Goal: Transaction & Acquisition: Subscribe to service/newsletter

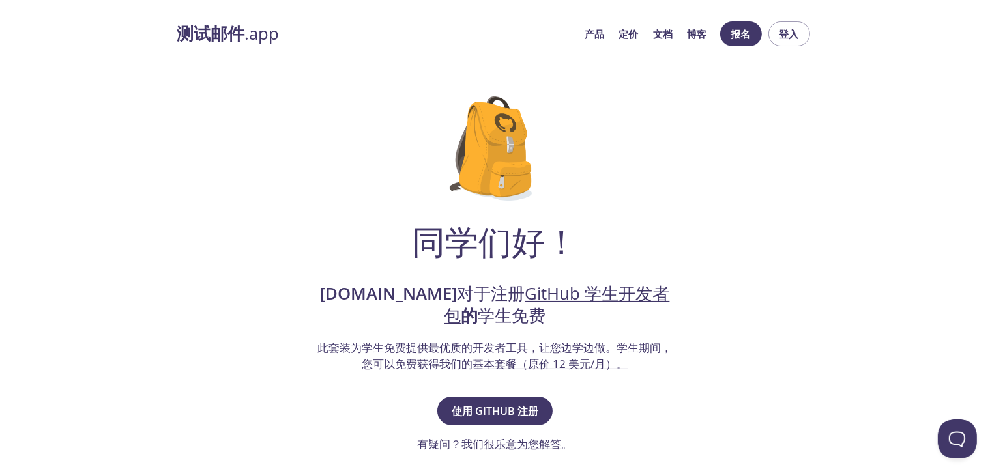
click at [527, 349] on font "此套装为学生免费提供最优质的开发者工具，让您边学边做。" at bounding box center [467, 347] width 299 height 15
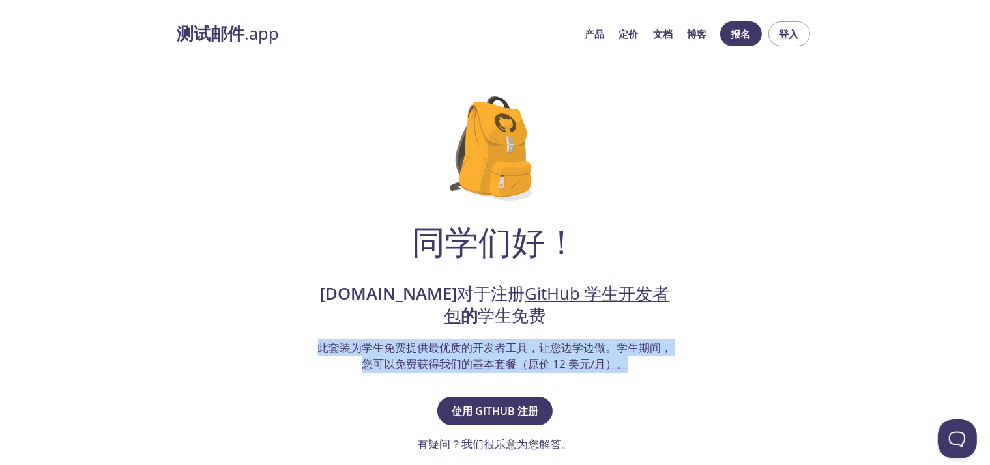
click at [527, 349] on font "此套装为学生免费提供最优质的开发者工具，让您边学边做。" at bounding box center [467, 347] width 299 height 15
click at [444, 362] on font "学生期间，您可以免费获得我们的" at bounding box center [517, 356] width 310 height 32
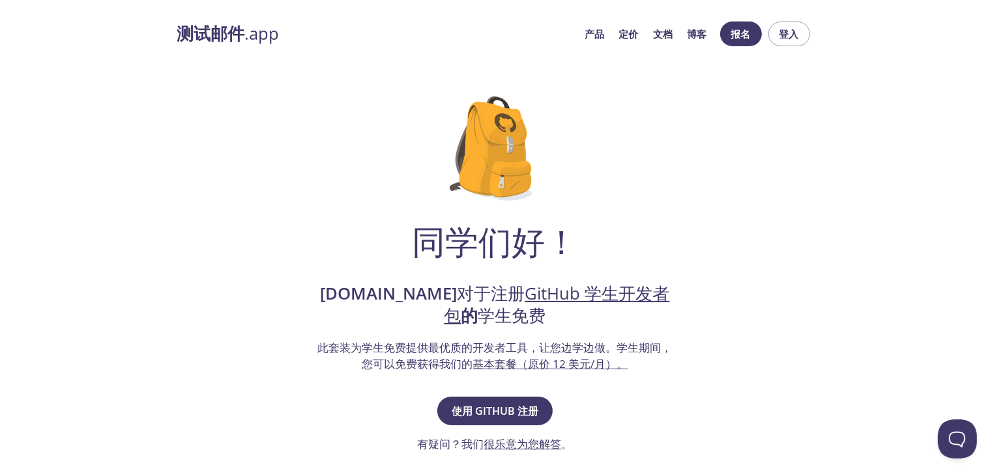
click at [444, 362] on font "学生期间，您可以免费获得我们的" at bounding box center [517, 356] width 310 height 32
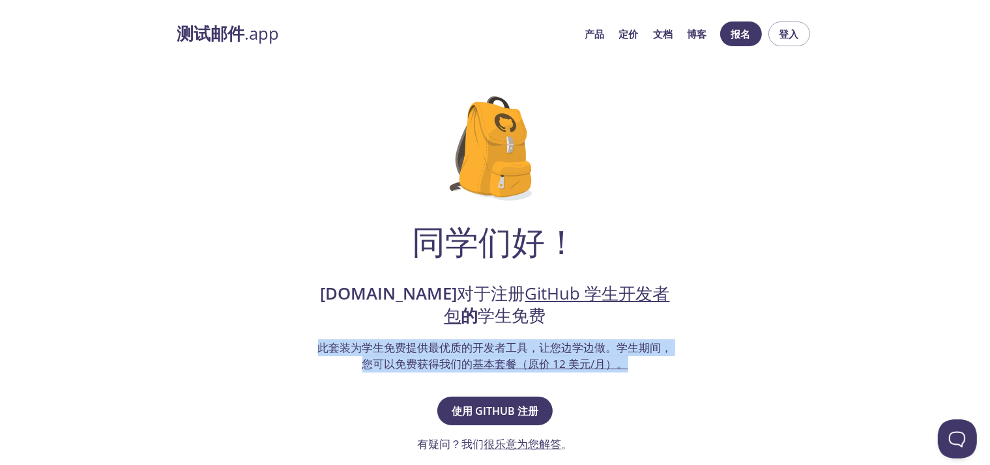
click at [441, 364] on font "学生期间，您可以免费获得我们的" at bounding box center [517, 356] width 310 height 32
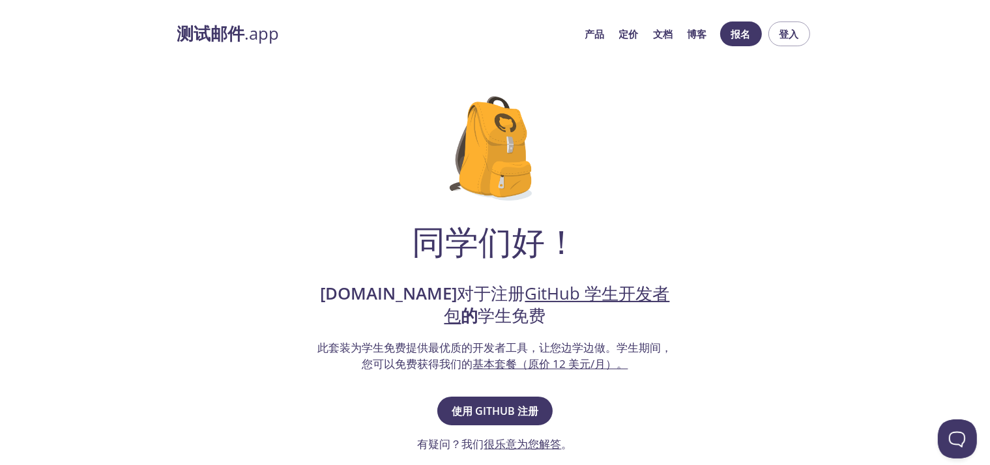
click at [441, 364] on font "学生期间，您可以免费获得我们的" at bounding box center [517, 356] width 310 height 32
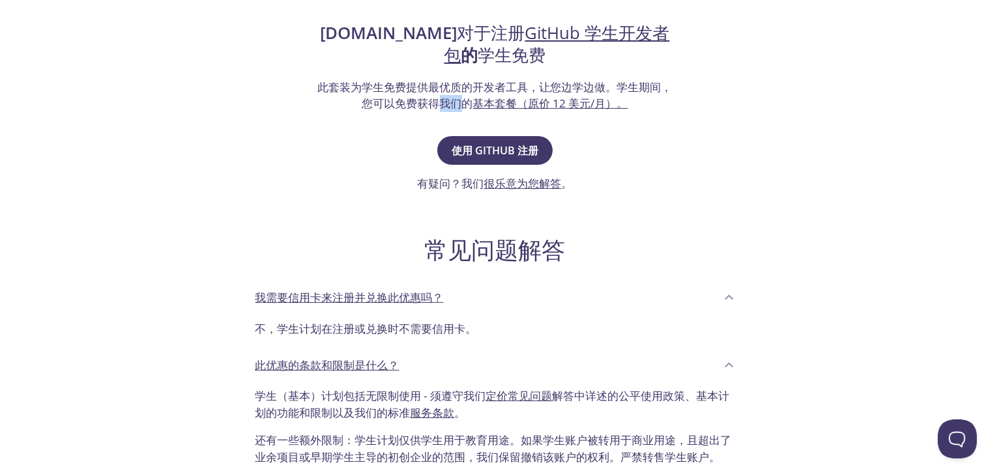
scroll to position [391, 0]
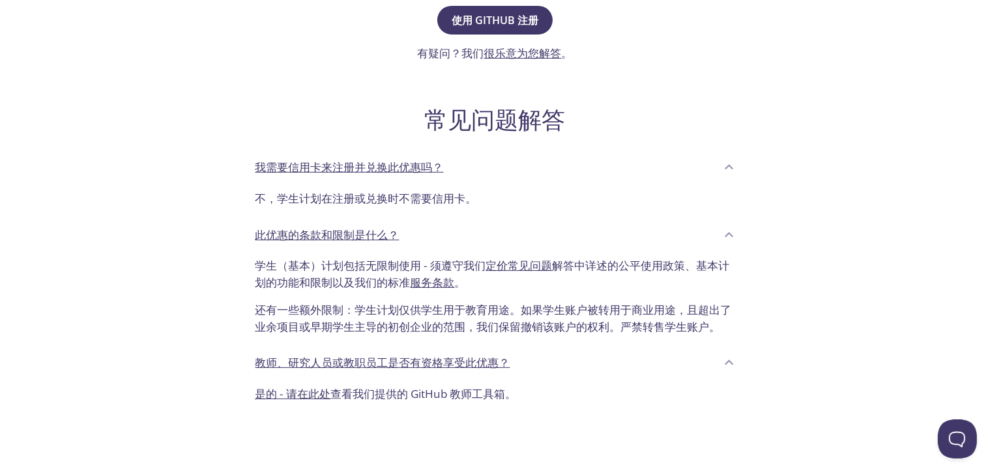
click at [402, 306] on font "还有一些额外限制：学生计划仅供学生用于教育用途。如果学生账户被转用于商业用途，且超出了业余项目或早期学生主导的初创企业的范围，我们保留撤销该账户的权利。严禁转…" at bounding box center [494, 318] width 477 height 32
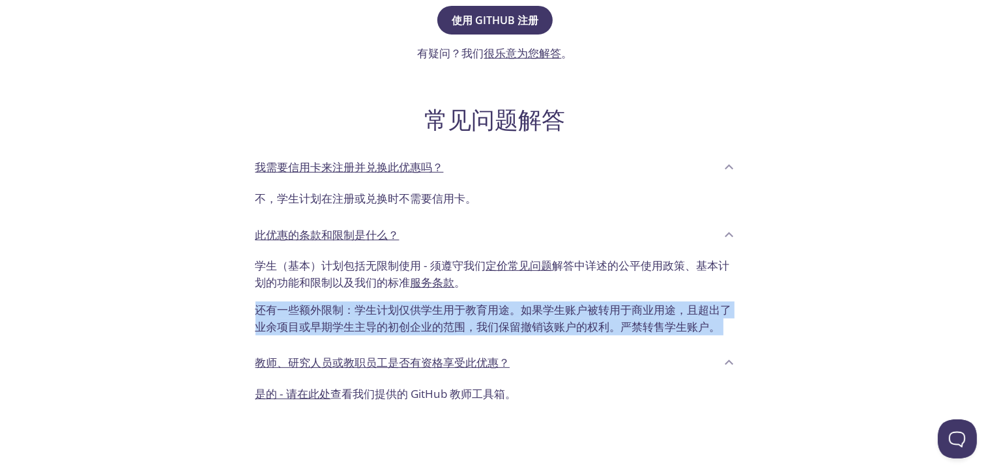
click at [402, 306] on font "还有一些额外限制：学生计划仅供学生用于教育用途。如果学生账户被转用于商业用途，且超出了业余项目或早期学生主导的初创企业的范围，我们保留撤销该账户的权利。严禁转…" at bounding box center [494, 318] width 477 height 32
click at [559, 311] on font "还有一些额外限制：学生计划仅供学生用于教育用途。如果学生账户被转用于商业用途，且超出了业余项目或早期学生主导的初创企业的范围，我们保留撤销该账户的权利。严禁转…" at bounding box center [494, 318] width 477 height 32
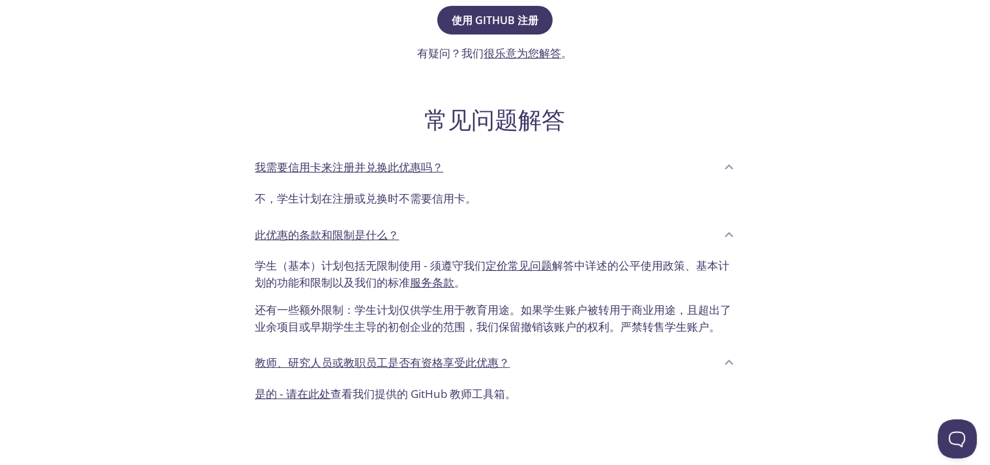
click at [559, 311] on font "还有一些额外限制：学生计划仅供学生用于教育用途。如果学生账户被转用于商业用途，且超出了业余项目或早期学生主导的初创企业的范围，我们保留撤销该账户的权利。严禁转…" at bounding box center [494, 318] width 477 height 32
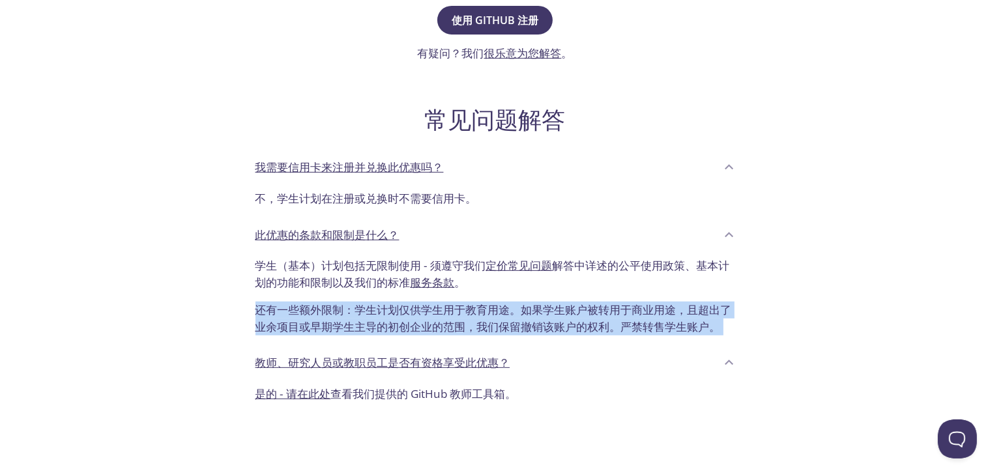
click at [559, 311] on font "还有一些额外限制：学生计划仅供学生用于教育用途。如果学生账户被转用于商业用途，且超出了业余项目或早期学生主导的初创企业的范围，我们保留撤销该账户的权利。严禁转…" at bounding box center [494, 318] width 477 height 32
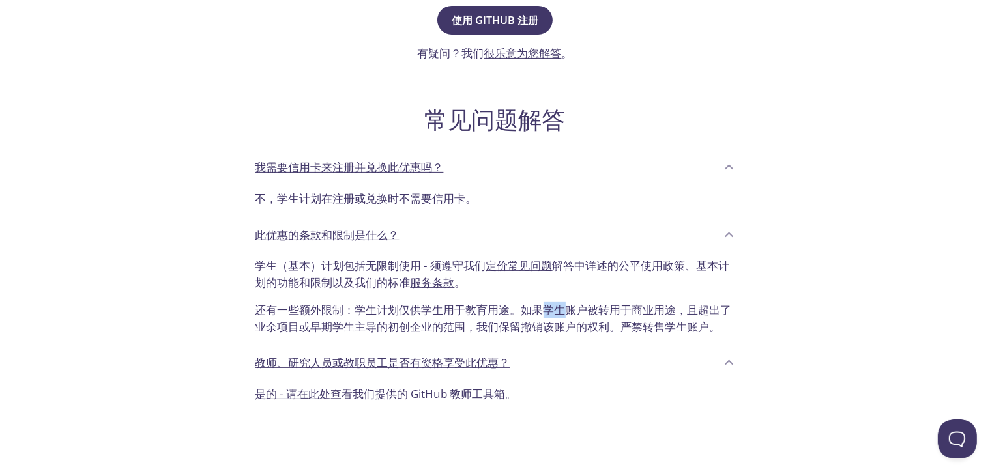
click at [559, 311] on font "还有一些额外限制：学生计划仅供学生用于教育用途。如果学生账户被转用于商业用途，且超出了业余项目或早期学生主导的初创企业的范围，我们保留撤销该账户的权利。严禁转…" at bounding box center [494, 318] width 477 height 32
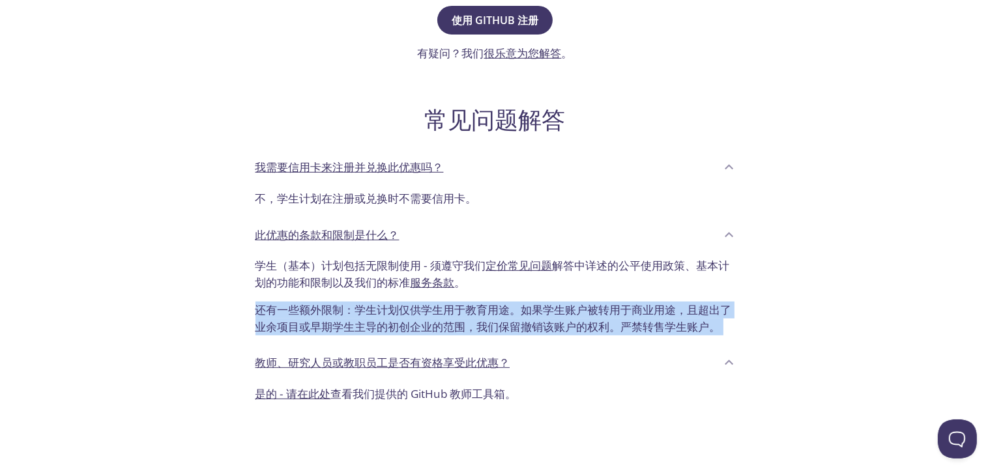
click at [559, 311] on font "还有一些额外限制：学生计划仅供学生用于教育用途。如果学生账户被转用于商业用途，且超出了业余项目或早期学生主导的初创企业的范围，我们保留撤销该账户的权利。严禁转…" at bounding box center [494, 318] width 477 height 32
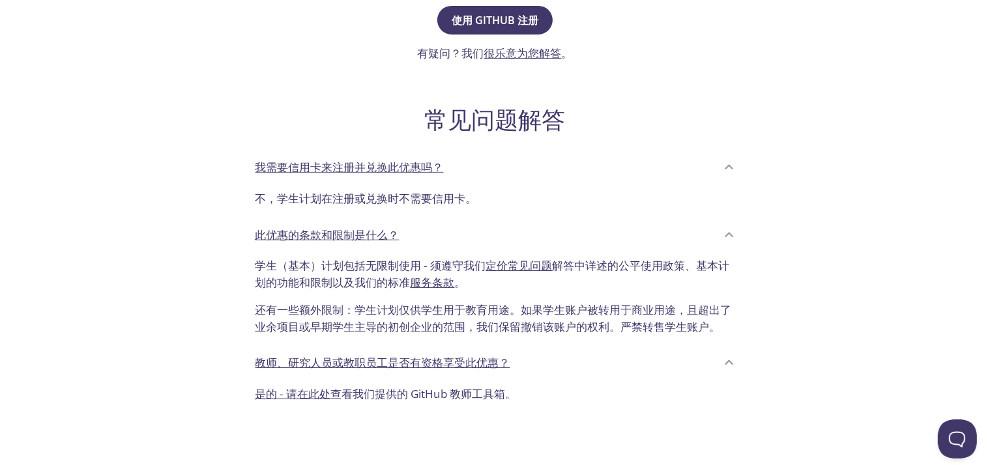
click at [559, 311] on font "还有一些额外限制：学生计划仅供学生用于教育用途。如果学生账户被转用于商业用途，且超出了业余项目或早期学生主导的初创企业的范围，我们保留撤销该账户的权利。严禁转…" at bounding box center [494, 318] width 477 height 32
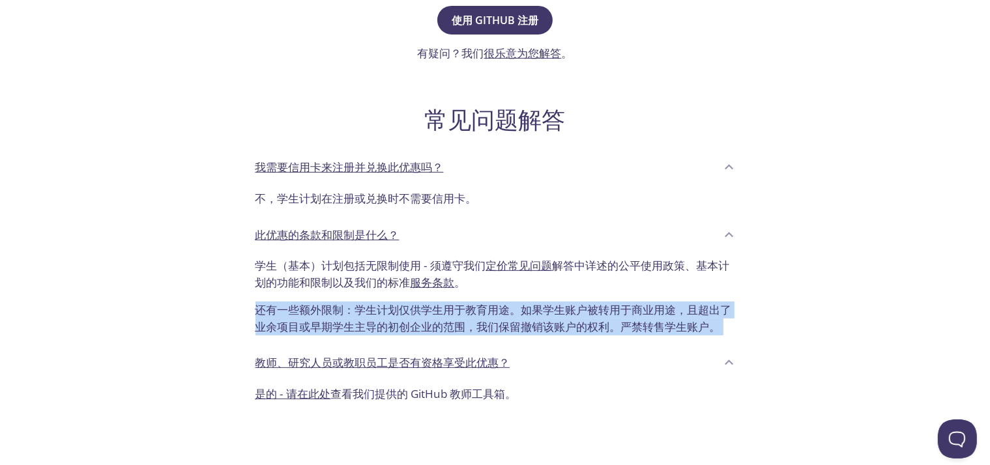
click at [559, 311] on font "还有一些额外限制：学生计划仅供学生用于教育用途。如果学生账户被转用于商业用途，且超出了业余项目或早期学生主导的初创企业的范围，我们保留撤销该账户的权利。严禁转…" at bounding box center [494, 318] width 477 height 32
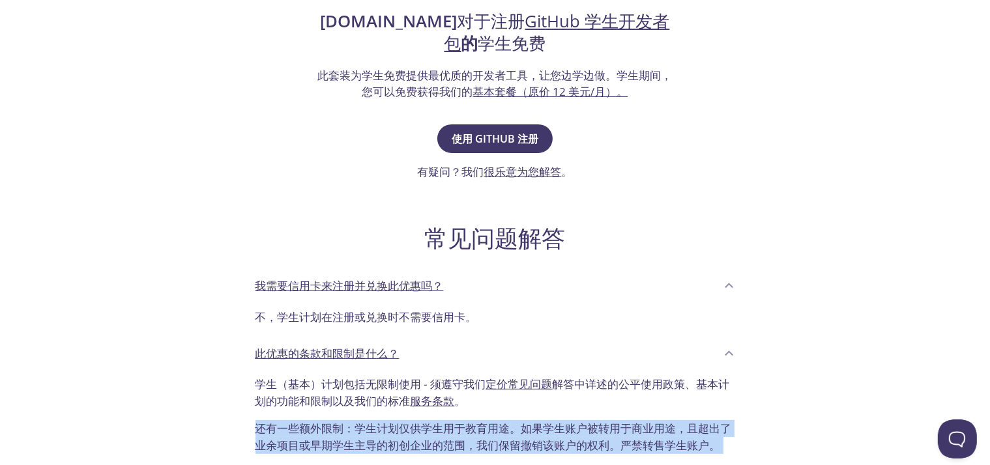
scroll to position [142, 0]
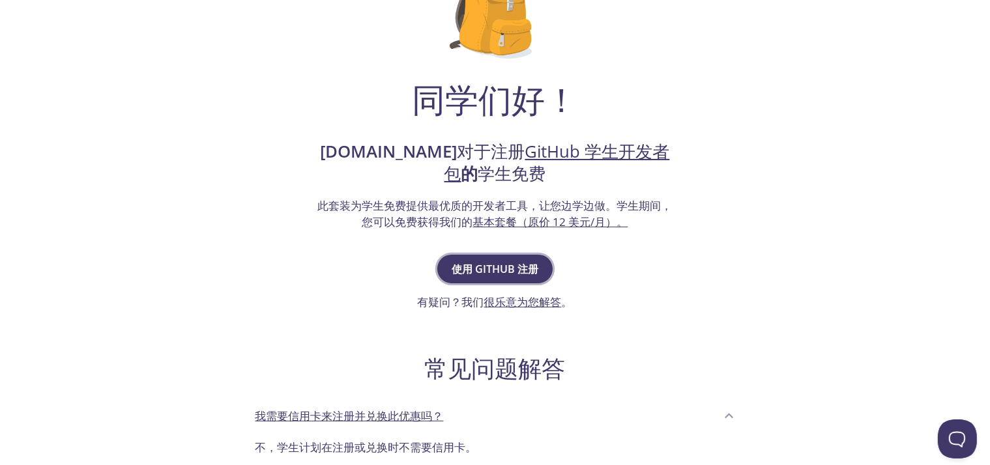
click at [482, 267] on font "使用 GitHub 注册" at bounding box center [495, 269] width 87 height 14
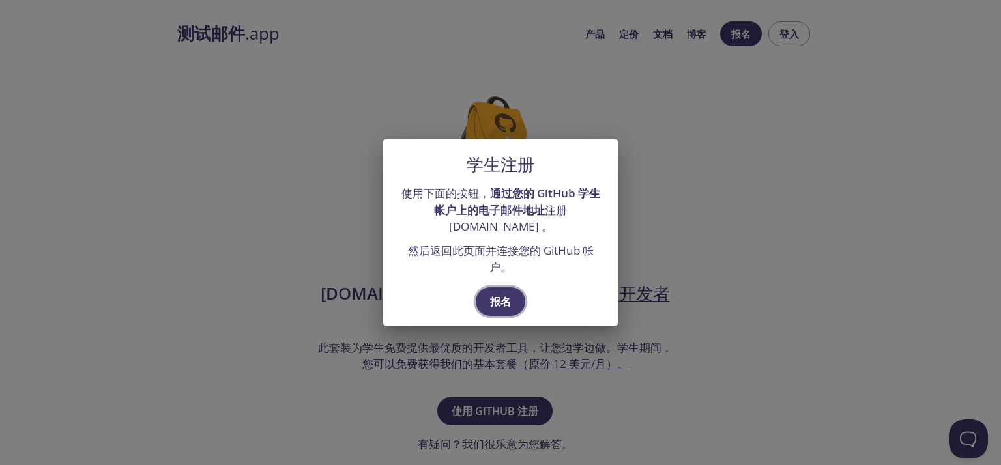
click at [497, 301] on font "报名" at bounding box center [500, 302] width 21 height 14
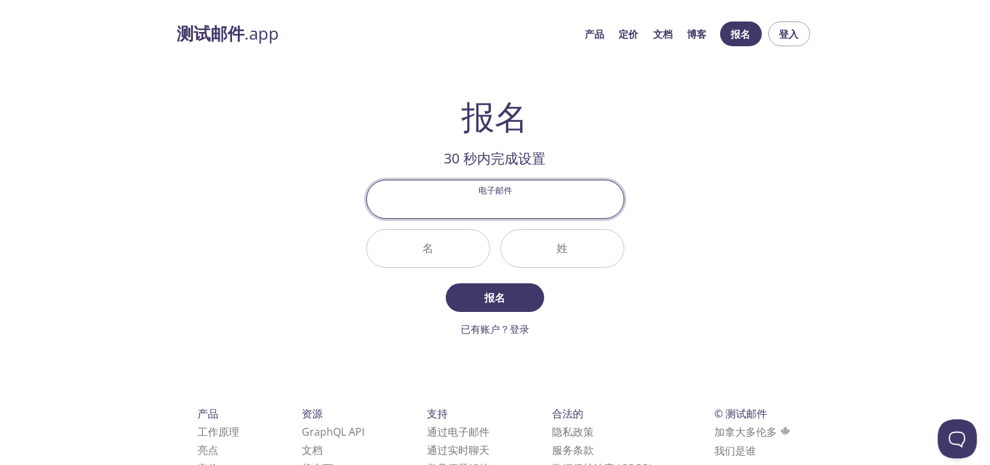
click at [496, 212] on input "电子邮件" at bounding box center [495, 199] width 257 height 37
paste input "[EMAIL_ADDRESS][DOMAIN_NAME]"
type input "[EMAIL_ADDRESS][DOMAIN_NAME]"
click at [425, 256] on input "名" at bounding box center [428, 248] width 123 height 37
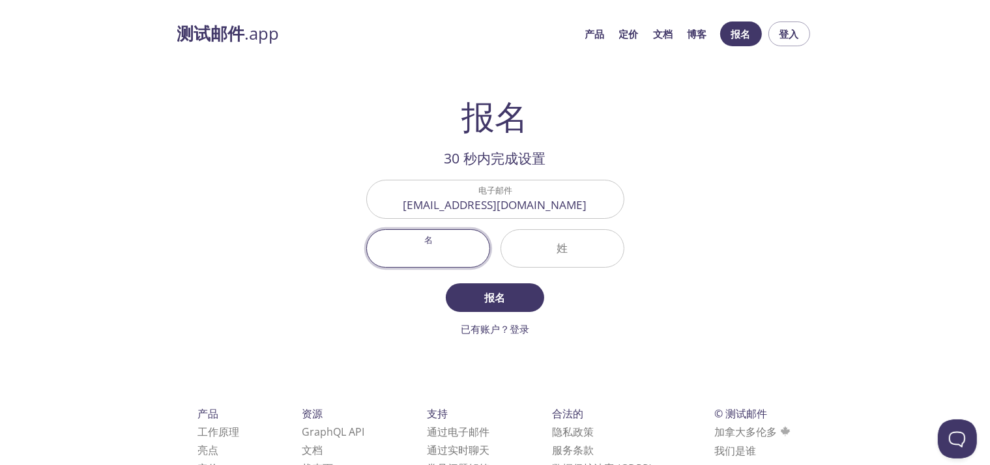
paste input "Beriaa"
drag, startPoint x: 429, startPoint y: 252, endPoint x: 483, endPoint y: 259, distance: 54.6
click at [483, 259] on input "Beriaa" at bounding box center [428, 248] width 123 height 37
type input "Ber"
click at [571, 247] on input "姓" at bounding box center [562, 248] width 123 height 37
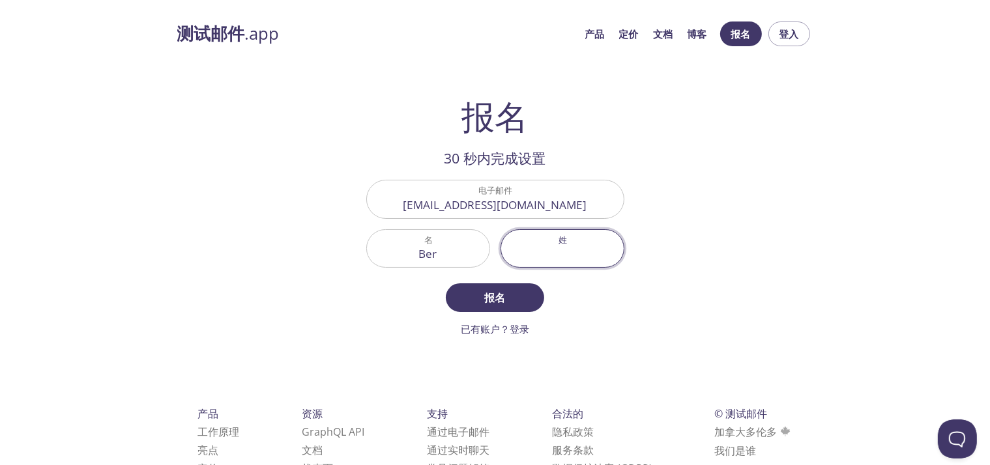
paste input "iaa"
type input "iaa"
click at [505, 297] on font "报名" at bounding box center [495, 298] width 21 height 14
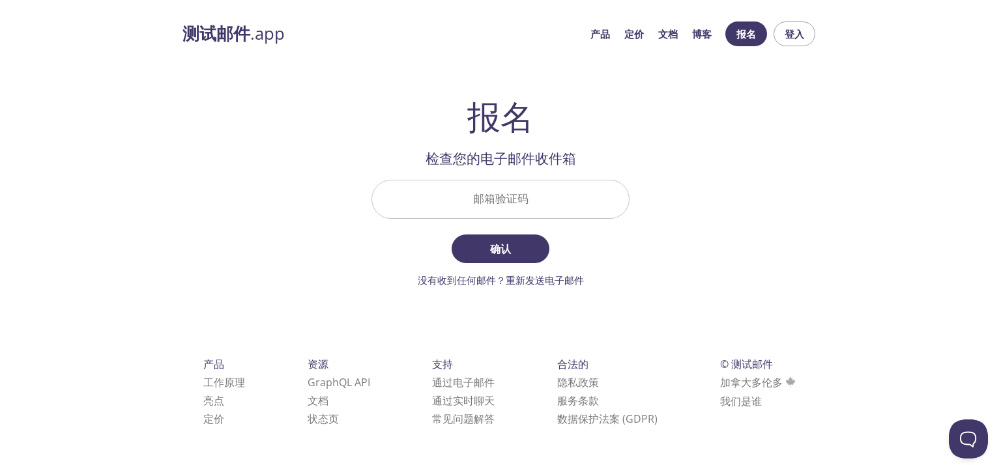
click at [489, 195] on input "邮箱验证码" at bounding box center [500, 199] width 257 height 37
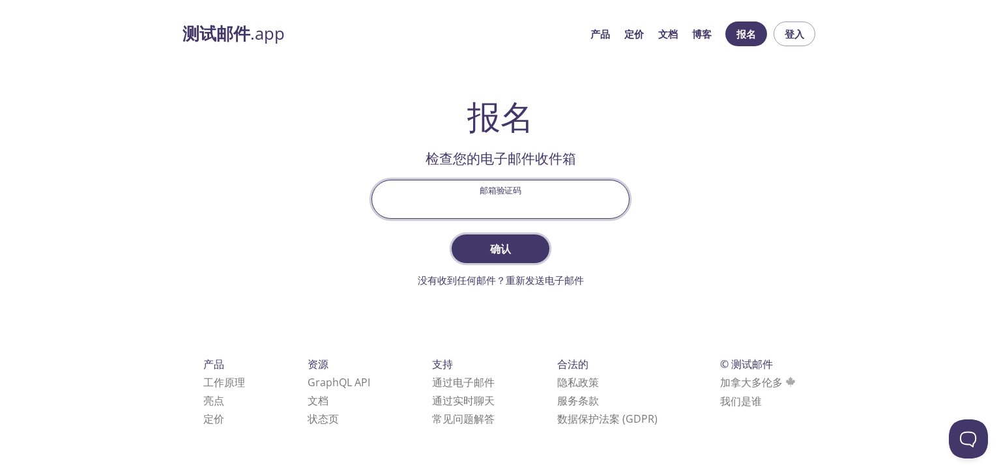
paste input "6B4ZDSF"
type input "6B4ZDSF"
click at [518, 252] on span "确认" at bounding box center [500, 249] width 69 height 18
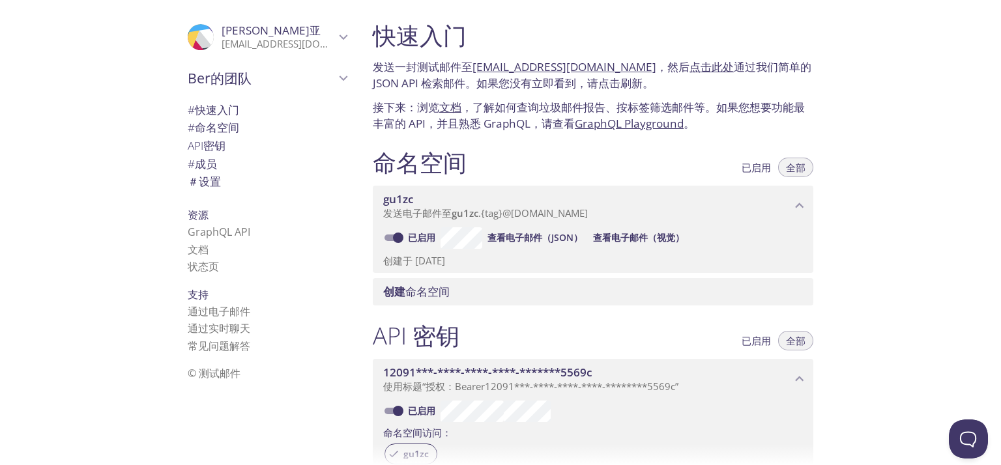
click at [862, 132] on div "快速入门 发送一封测试邮件至 [EMAIL_ADDRESS][DOMAIN_NAME] ，然后 点击此处 通过我们简单的 JSON API 检索邮件。如果您没…" at bounding box center [681, 232] width 639 height 465
click at [495, 113] on font "，了解如何查询垃圾邮件报告、按标签筛选邮件等。如果您想要功能最丰富的 API，并且熟悉 GraphQL，请查看" at bounding box center [589, 116] width 432 height 32
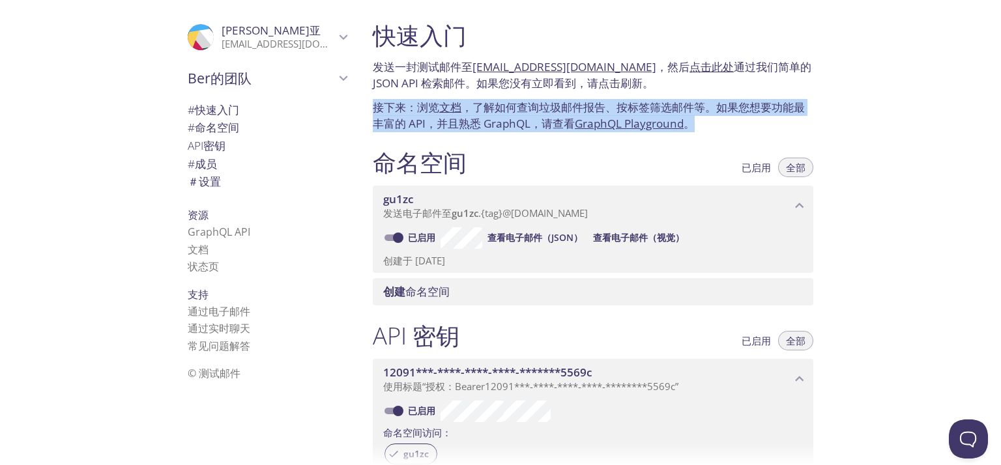
click at [495, 113] on font "，了解如何查询垃圾邮件报告、按标签筛选邮件等。如果您想要功能最丰富的 API，并且熟悉 GraphQL，请查看" at bounding box center [589, 116] width 432 height 32
click at [507, 134] on div "快速入门 发送一封测试邮件至 [EMAIL_ADDRESS][DOMAIN_NAME] ，然后 点击此处 通过我们简单的 JSON API 检索邮件。如果您没…" at bounding box center [593, 76] width 462 height 127
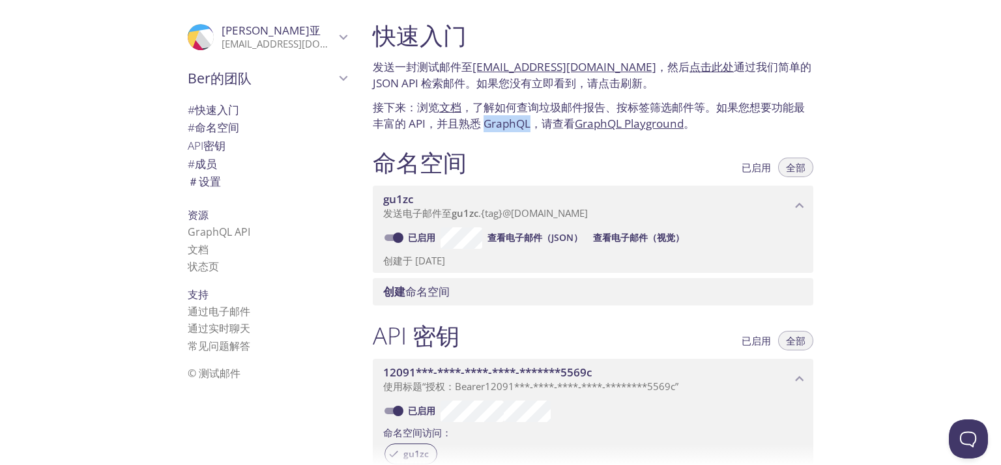
click at [507, 134] on div "快速入门 发送一封测试邮件至 [EMAIL_ADDRESS][DOMAIN_NAME] ，然后 点击此处 通过我们简单的 JSON API 检索邮件。如果您没…" at bounding box center [593, 76] width 462 height 127
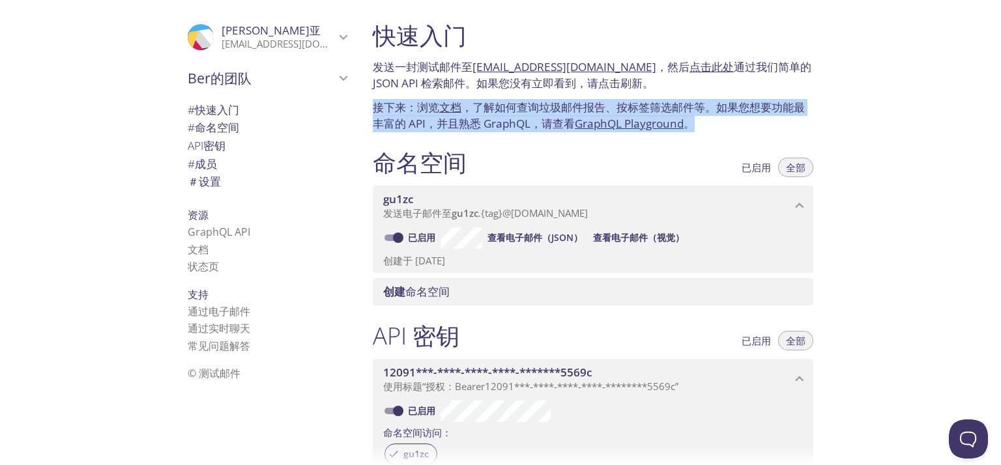
click at [516, 119] on font "，了解如何查询垃圾邮件报告、按标签筛选邮件等。如果您想要功能最丰富的 API，并且熟悉 GraphQL，请查看" at bounding box center [589, 116] width 432 height 32
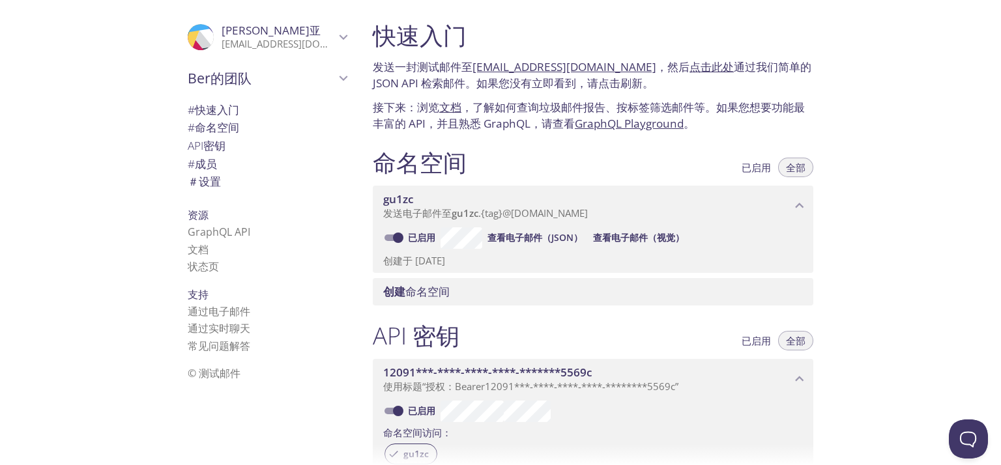
click at [516, 119] on font "，了解如何查询垃圾邮件报告、按标签筛选邮件等。如果您想要功能最丰富的 API，并且熟悉 GraphQL，请查看" at bounding box center [589, 116] width 432 height 32
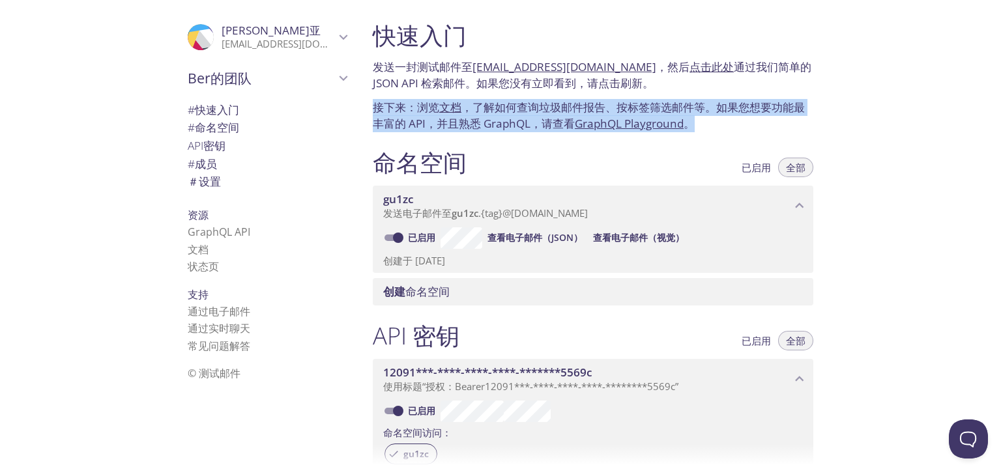
click at [516, 119] on font "，了解如何查询垃圾邮件报告、按标签筛选邮件等。如果您想要功能最丰富的 API，并且熟悉 GraphQL，请查看" at bounding box center [589, 116] width 432 height 32
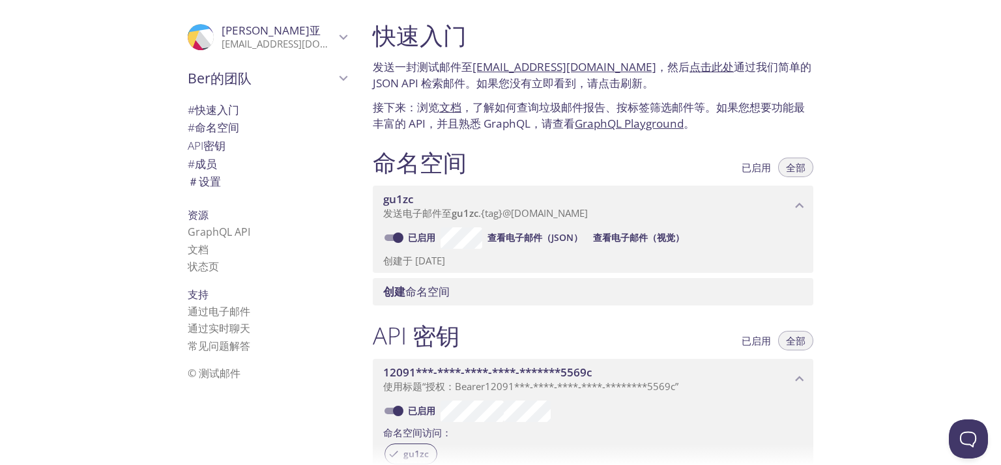
click at [516, 119] on font "，了解如何查询垃圾邮件报告、按标签筛选邮件等。如果您想要功能最丰富的 API，并且熟悉 GraphQL，请查看" at bounding box center [589, 116] width 432 height 32
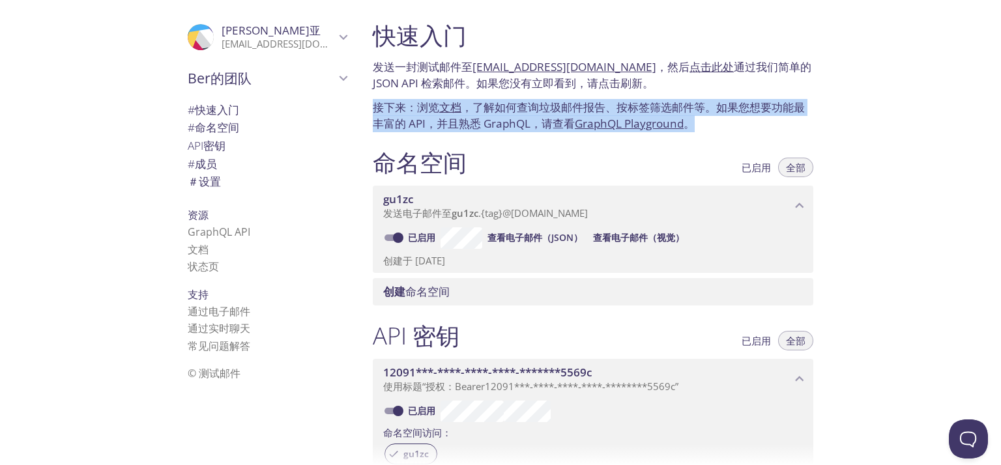
click at [516, 119] on font "，了解如何查询垃圾邮件报告、按标签筛选邮件等。如果您想要功能最丰富的 API，并且熟悉 GraphQL，请查看" at bounding box center [589, 116] width 432 height 32
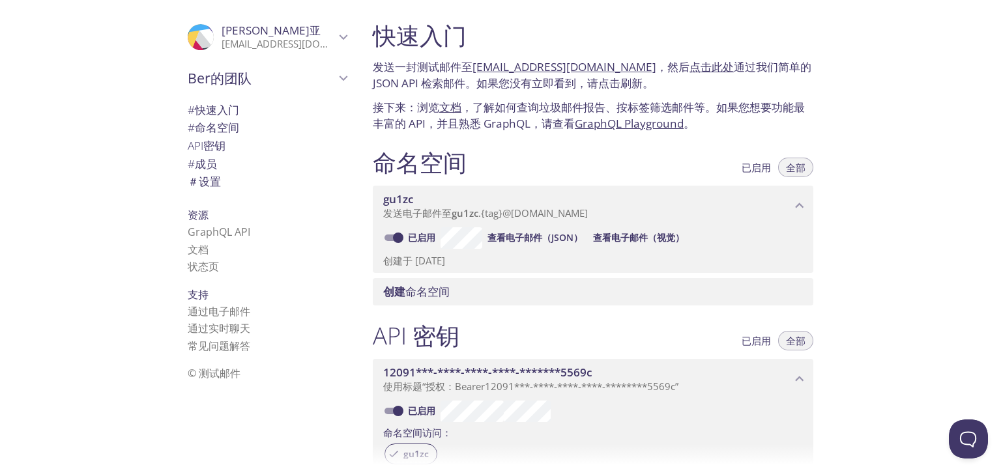
click at [516, 119] on font "，了解如何查询垃圾邮件报告、按标签筛选邮件等。如果您想要功能最丰富的 API，并且熟悉 GraphQL，请查看" at bounding box center [589, 116] width 432 height 32
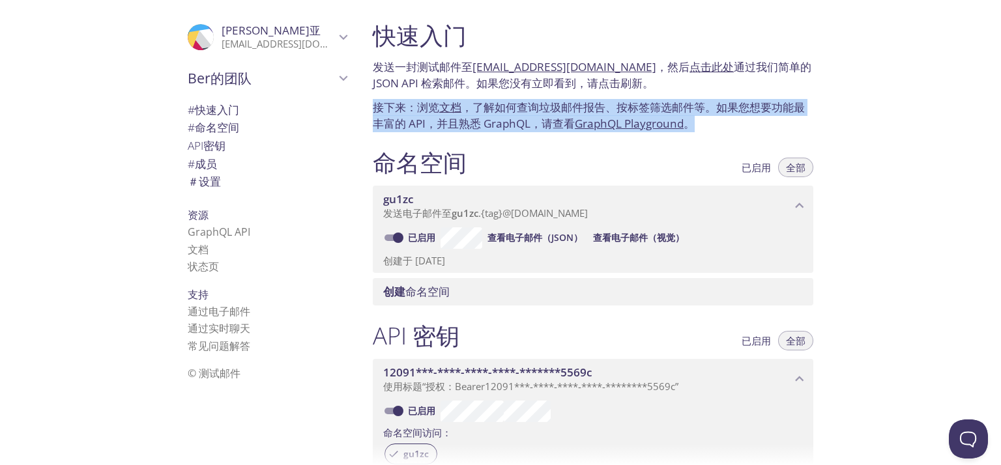
click at [516, 119] on font "，了解如何查询垃圾邮件报告、按标签筛选邮件等。如果您想要功能最丰富的 API，并且熟悉 GraphQL，请查看" at bounding box center [589, 116] width 432 height 32
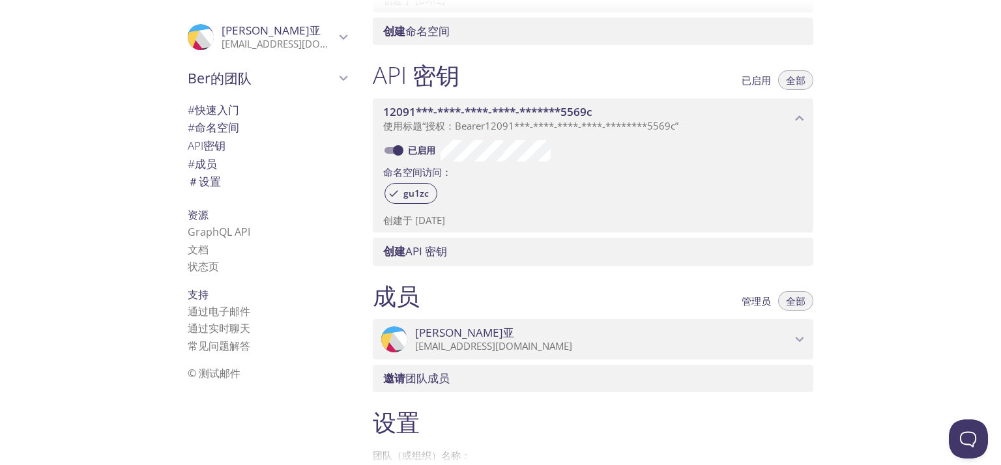
scroll to position [417, 0]
